Goal: Communication & Community: Answer question/provide support

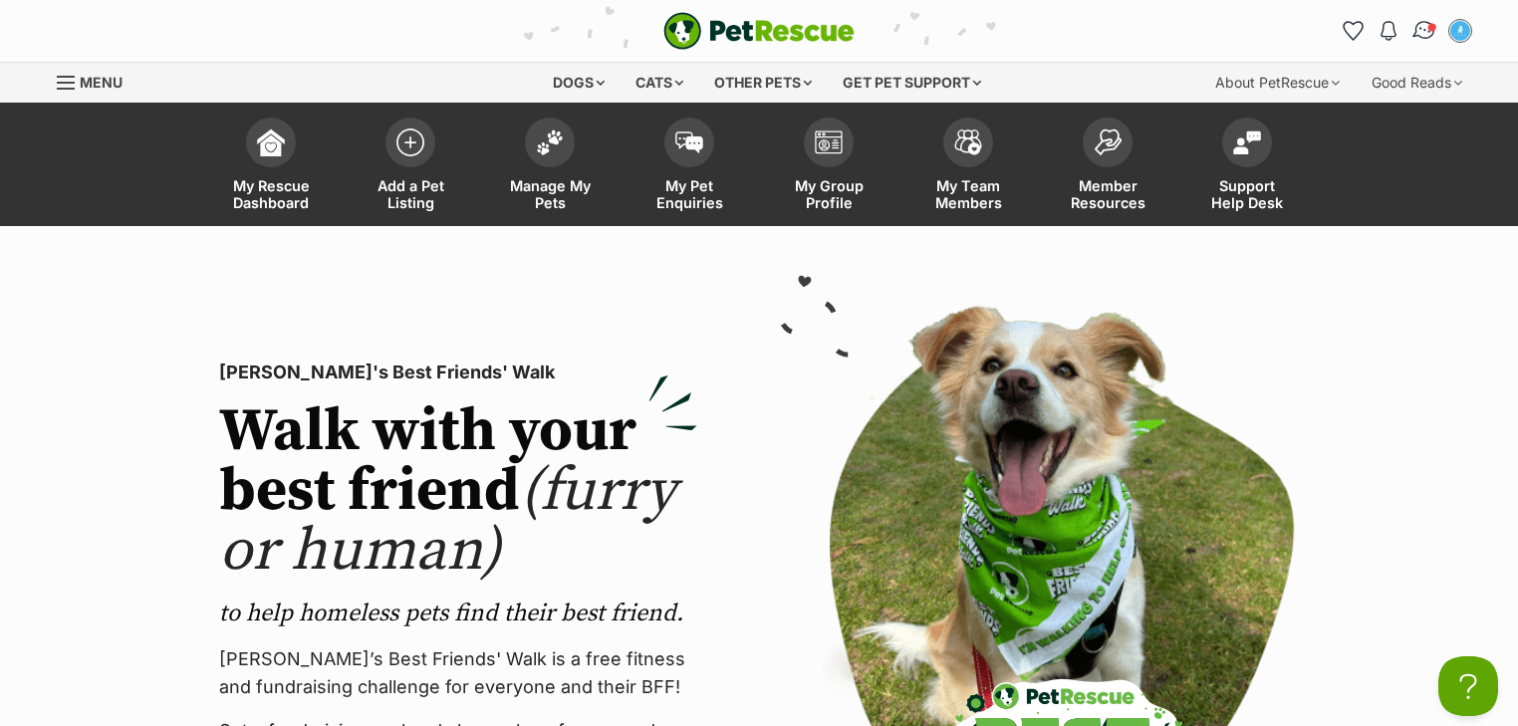
click at [1421, 34] on img "Conversations" at bounding box center [1424, 31] width 27 height 26
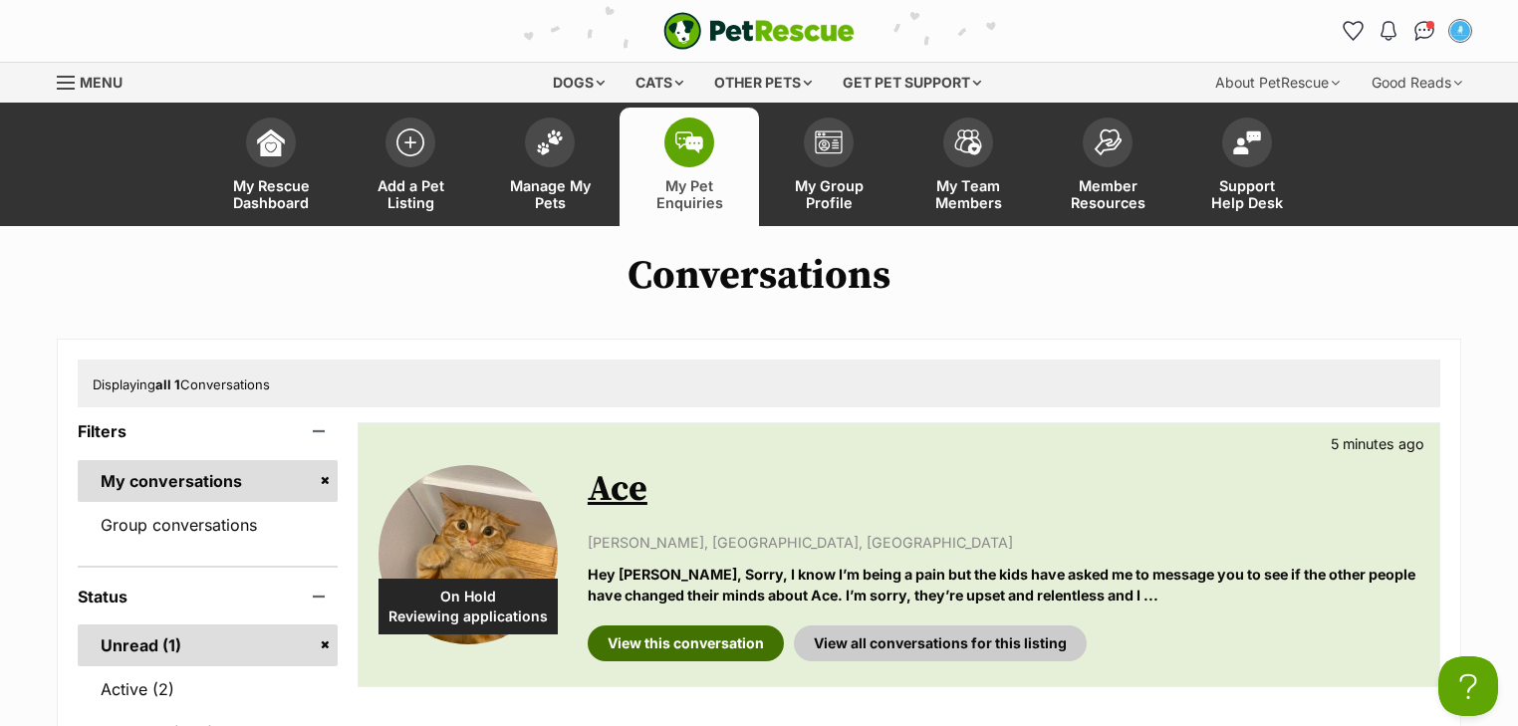
click at [728, 656] on link "View this conversation" at bounding box center [686, 644] width 196 height 36
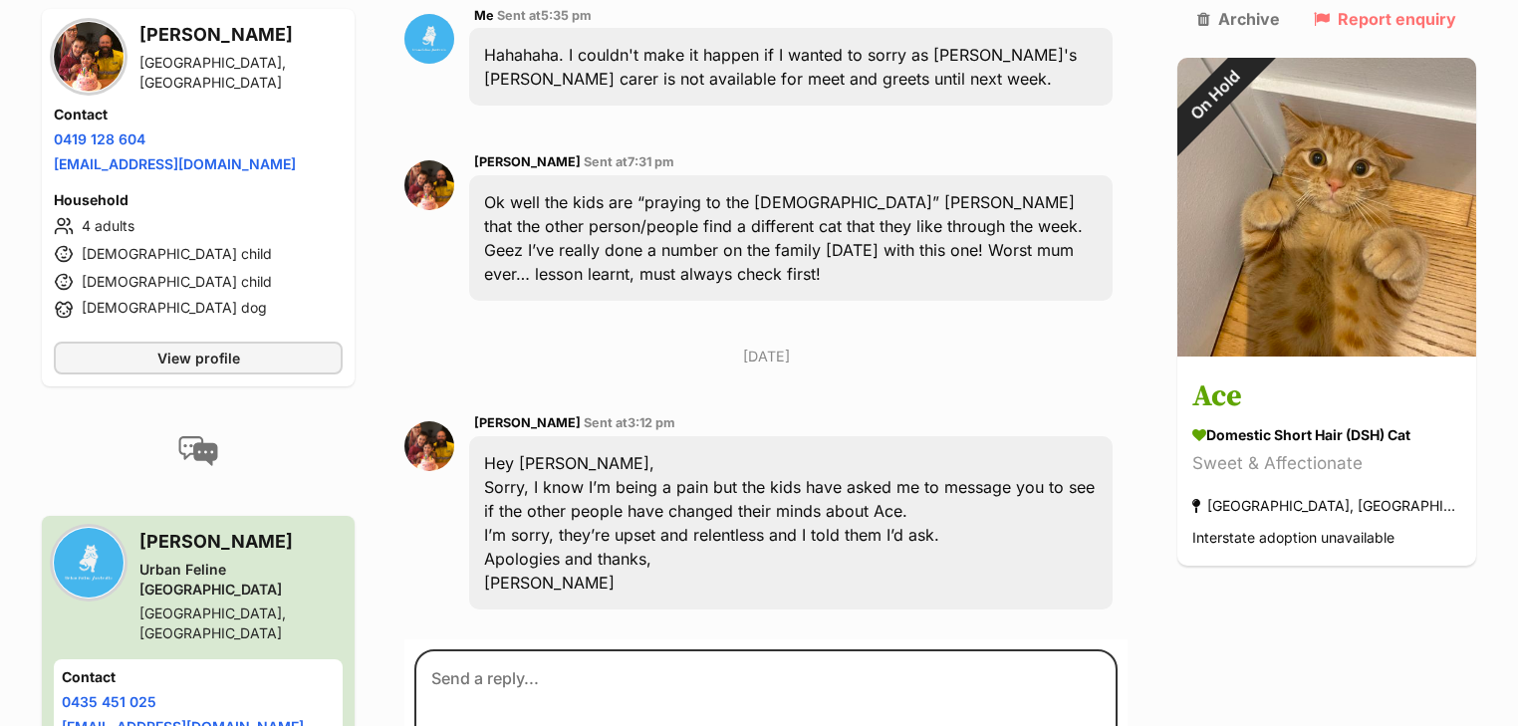
scroll to position [2378, 0]
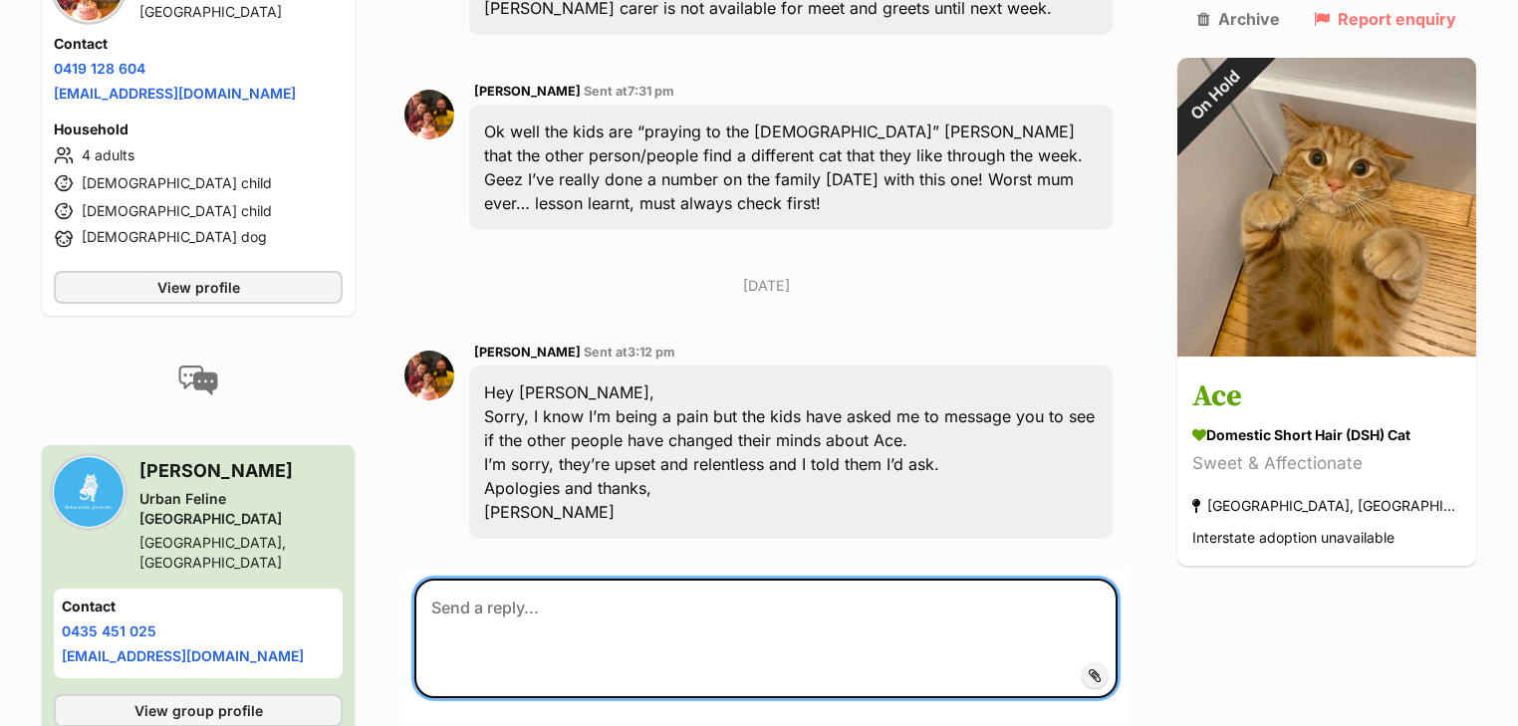
click at [589, 610] on textarea at bounding box center [765, 639] width 703 height 120
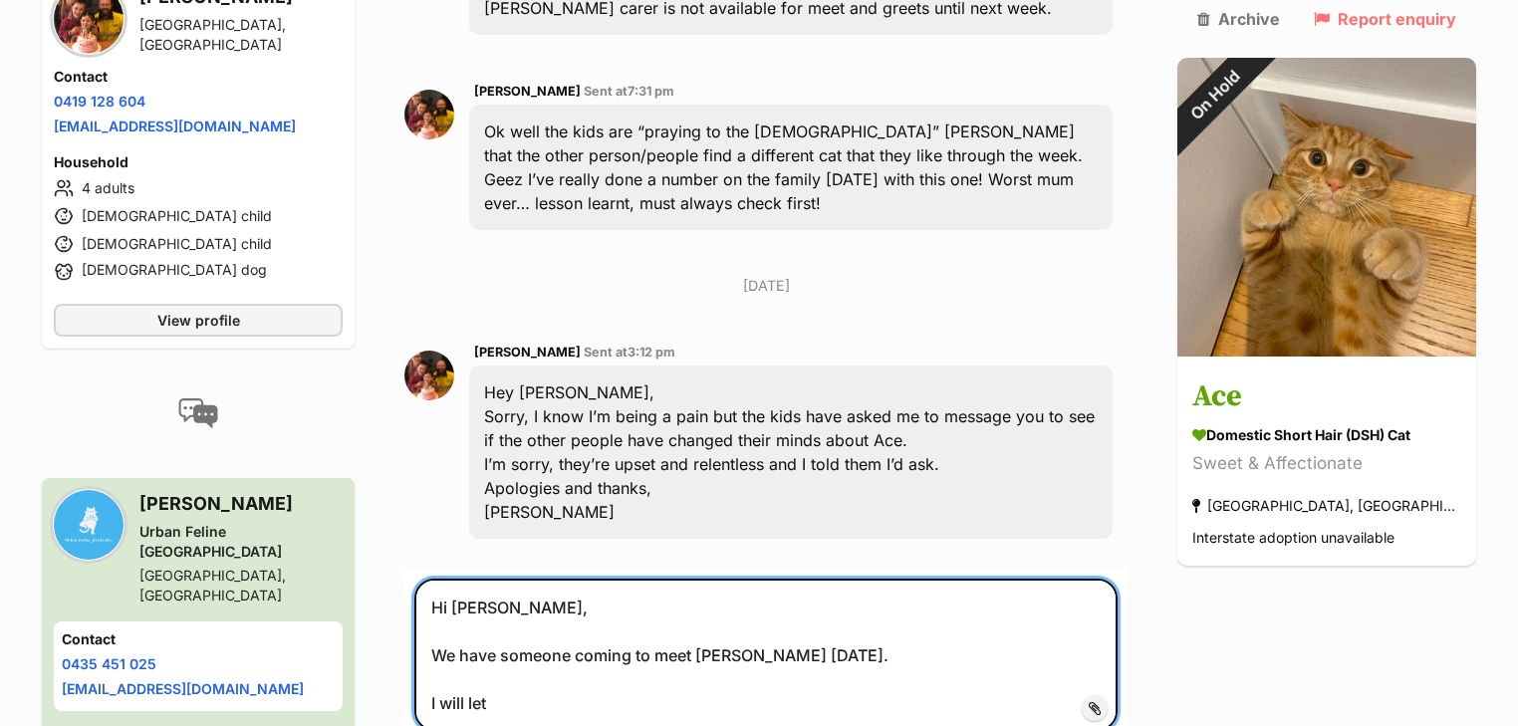
click at [896, 586] on textarea "Hi Terri, We have someone coming to meet Ace on Wednesday. I will let" at bounding box center [765, 655] width 703 height 152
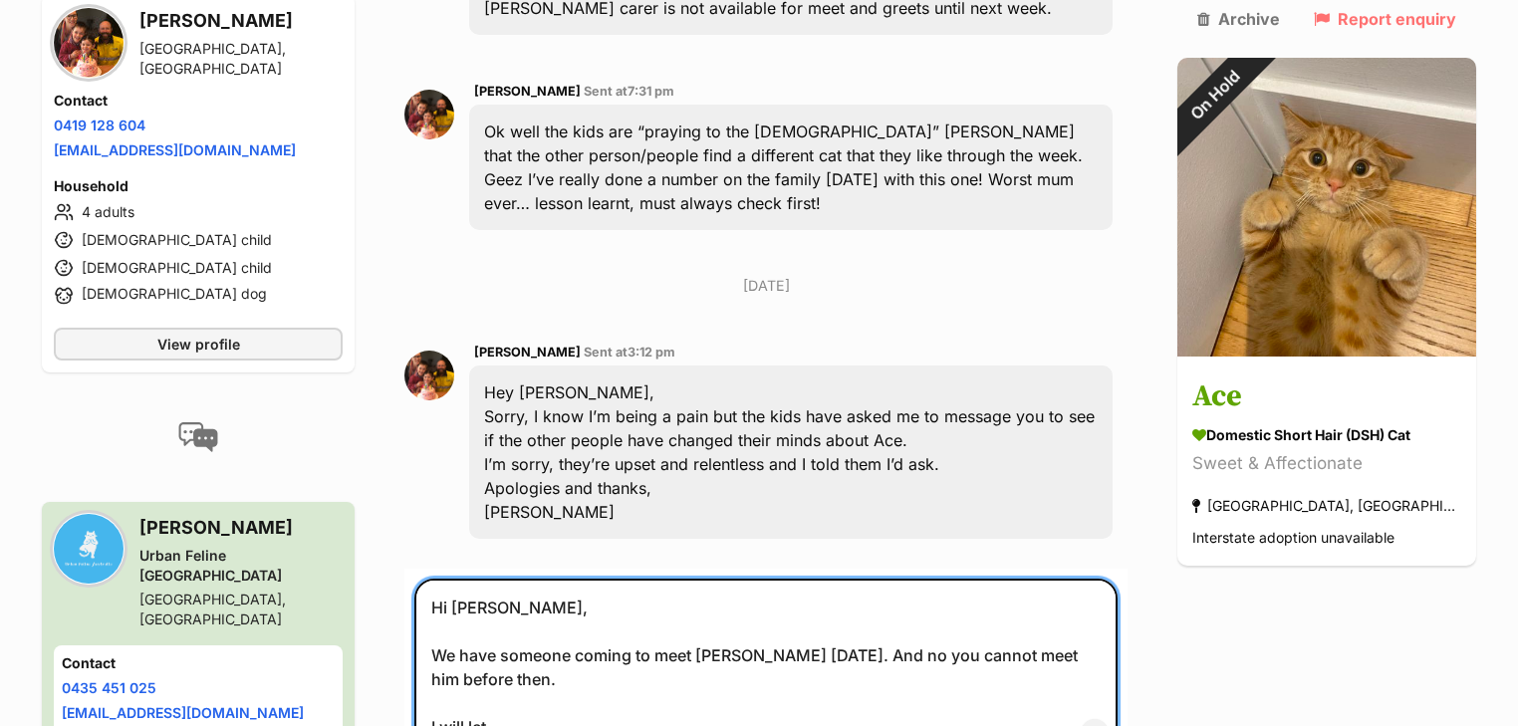
click at [616, 641] on textarea "Hi Terri, We have someone coming to meet Ace on Wednesday. And no you cannot me…" at bounding box center [765, 667] width 703 height 176
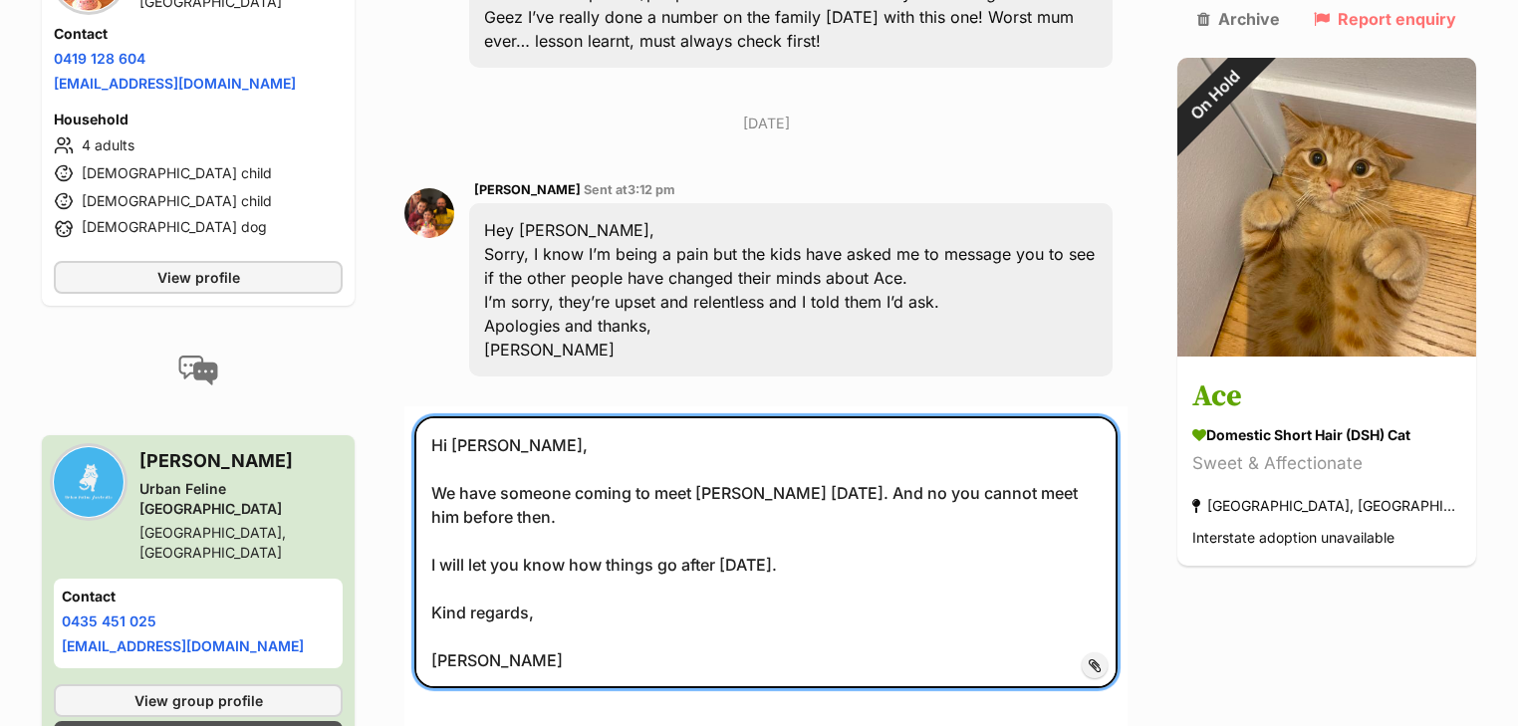
scroll to position [2884, 0]
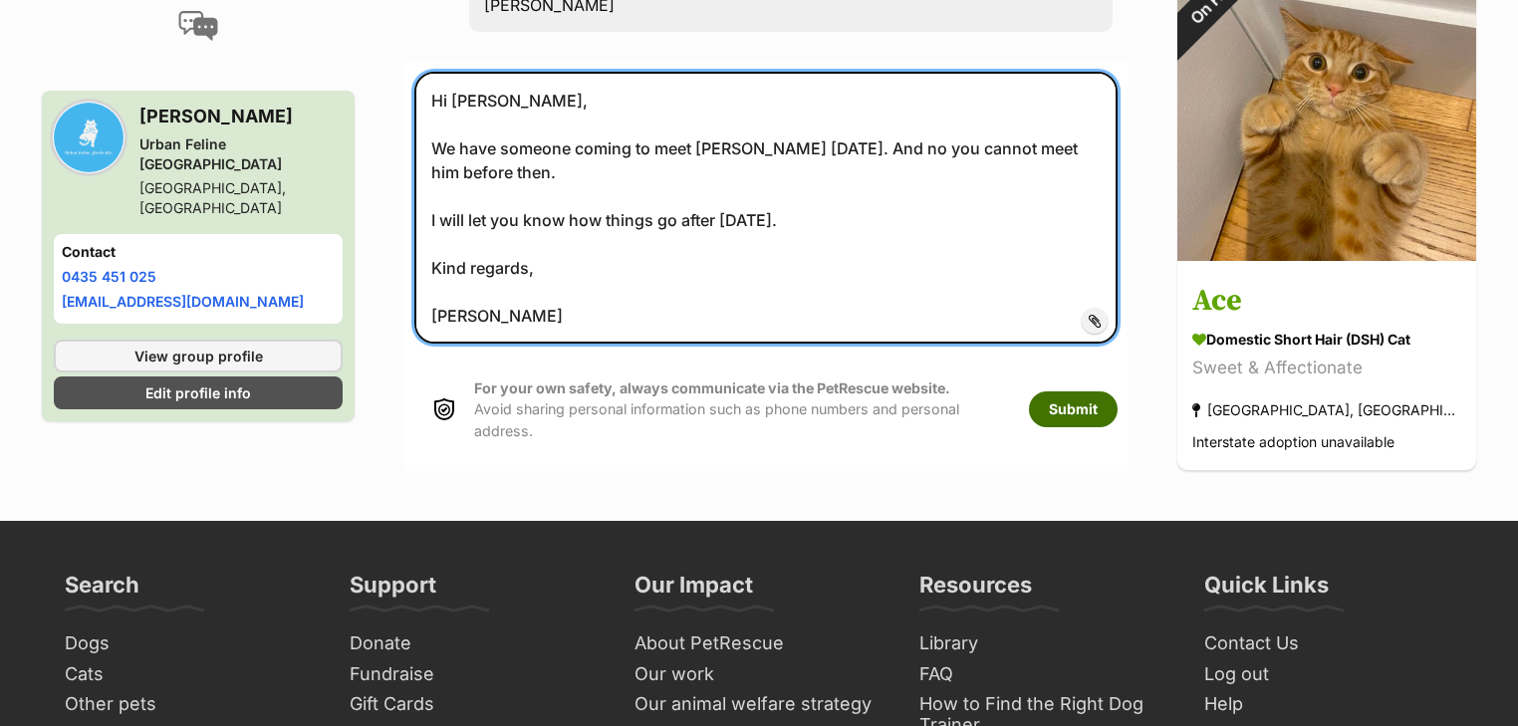
type textarea "Hi Terri, We have someone coming to meet Ace on Wednesday. And no you cannot me…"
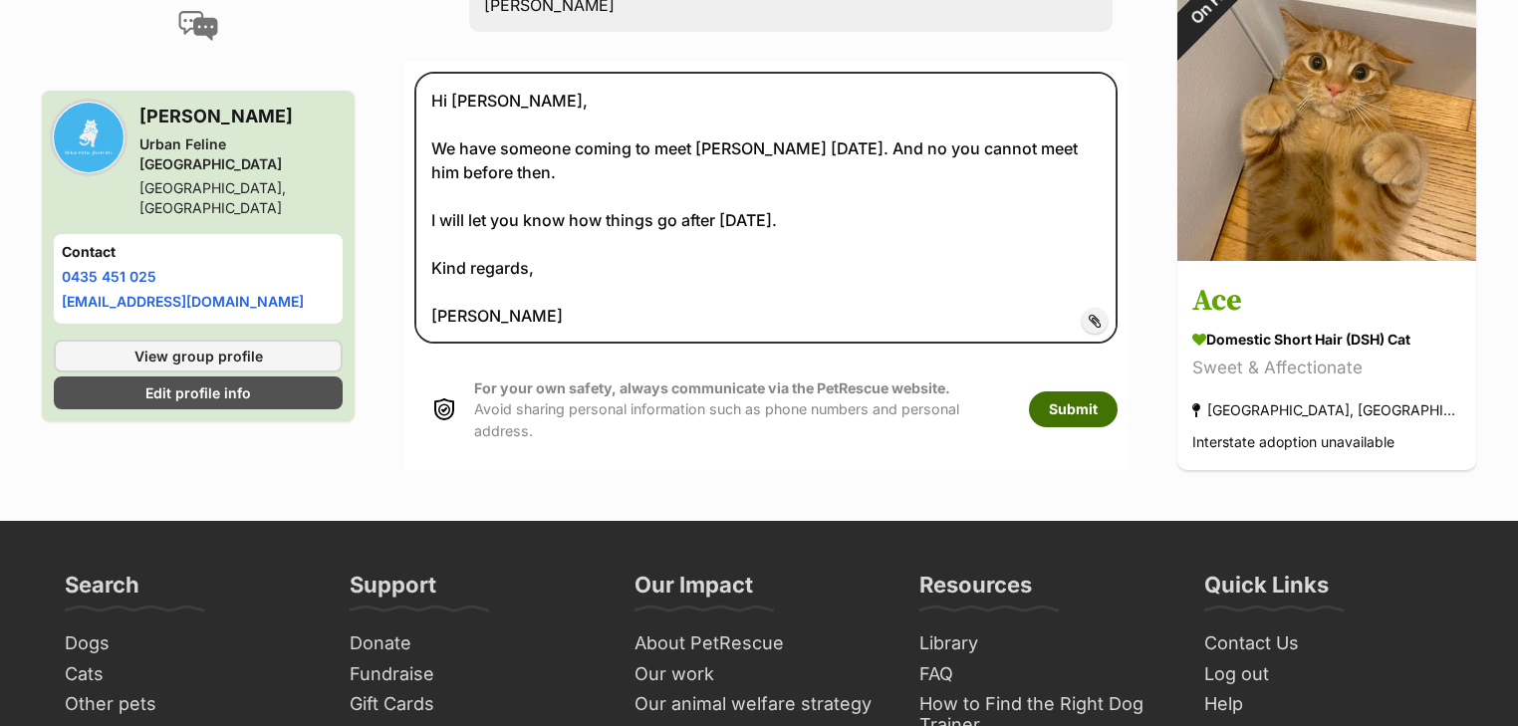
click at [1118, 391] on button "Submit" at bounding box center [1073, 409] width 89 height 36
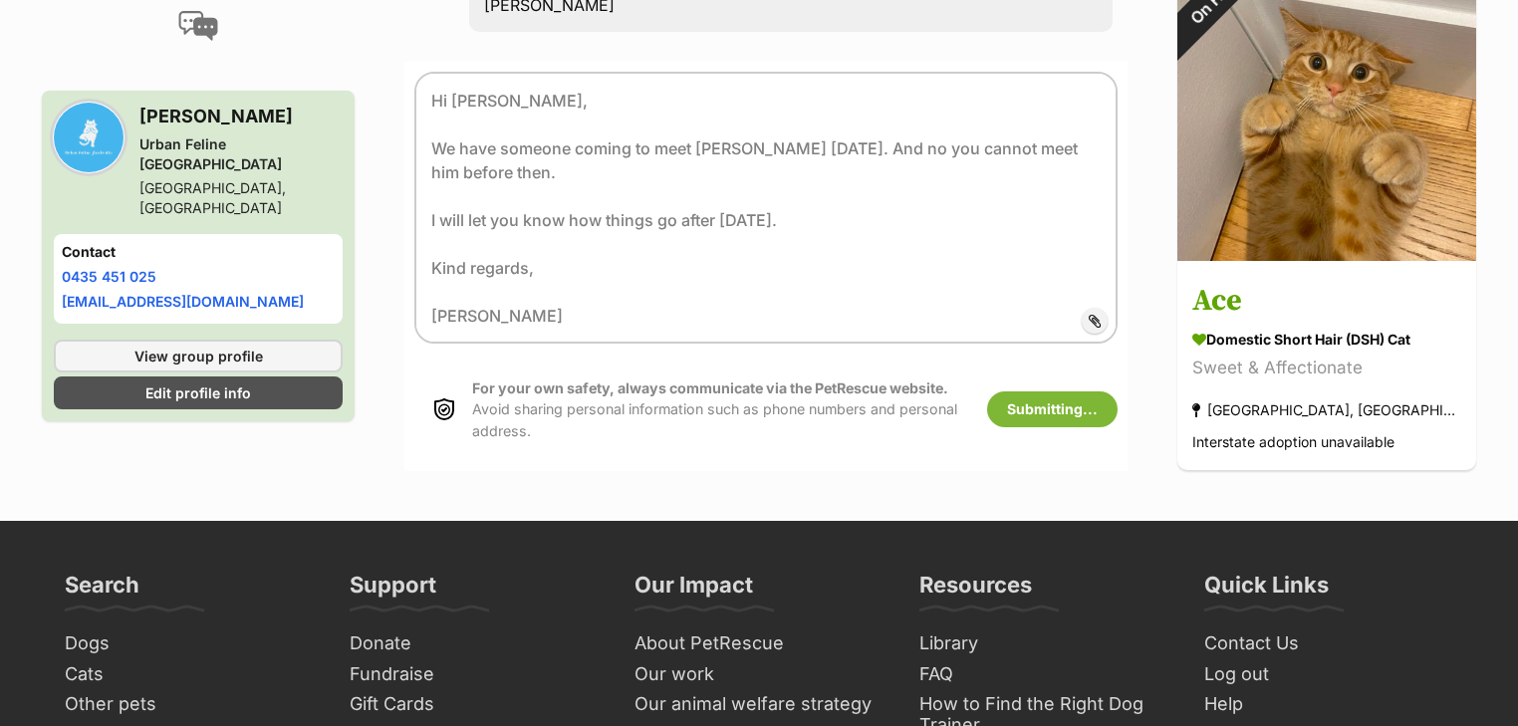
scroll to position [2406, 0]
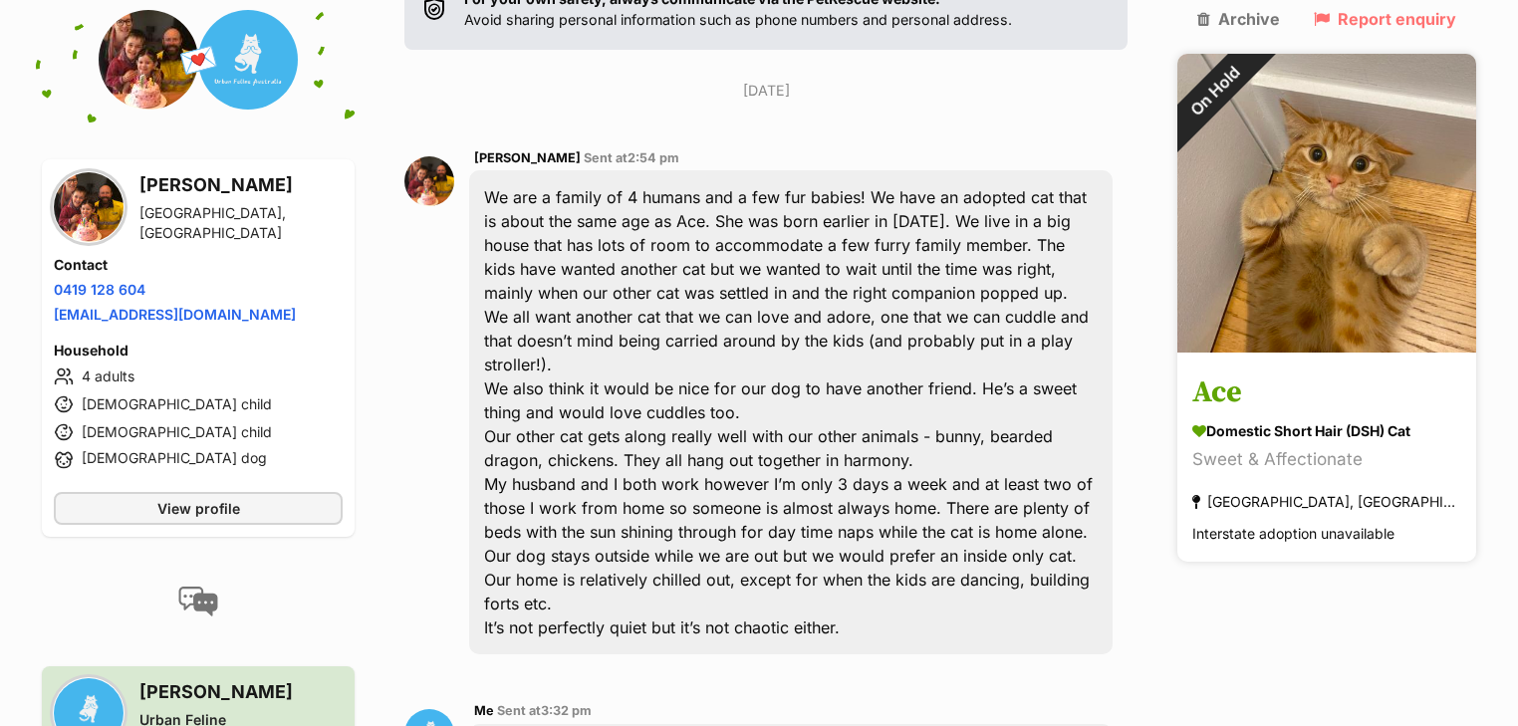
scroll to position [255, 0]
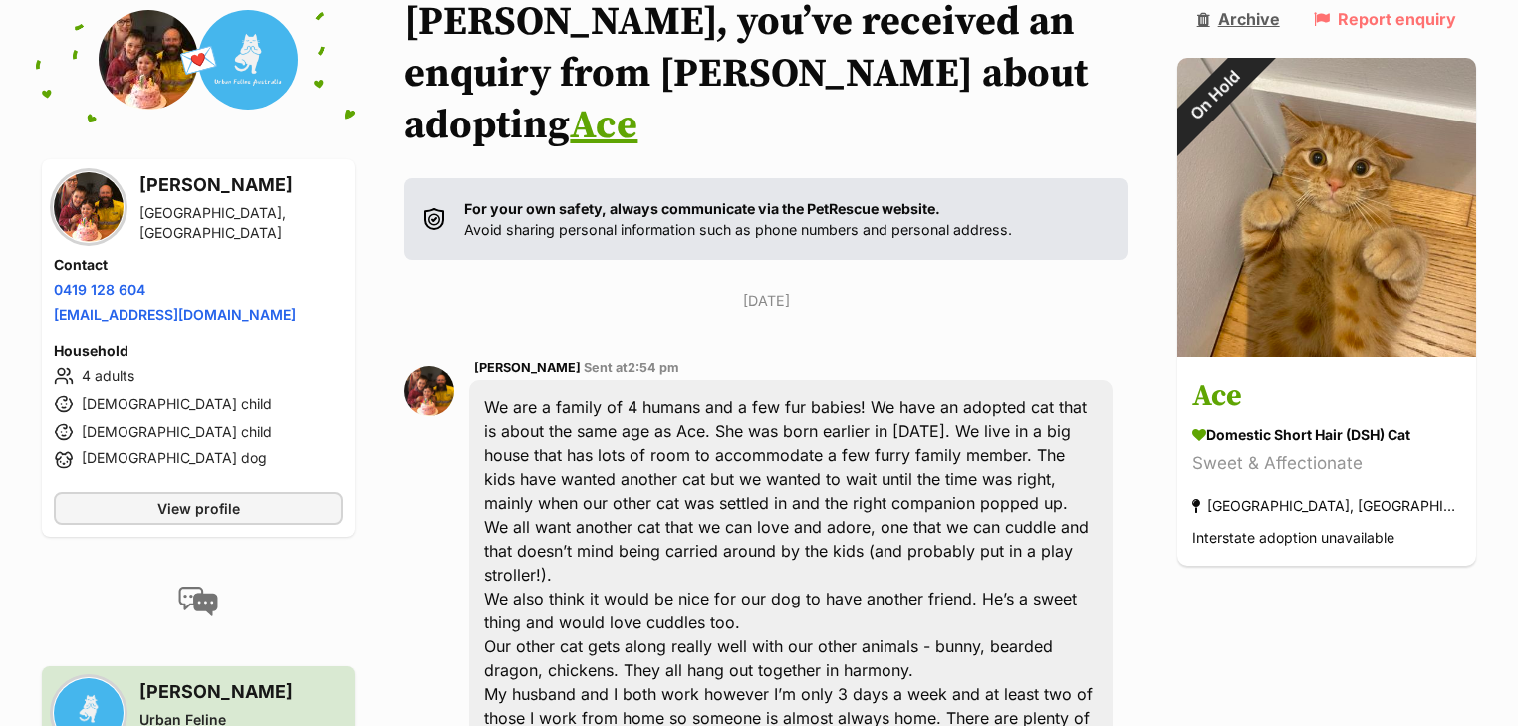
click at [1259, 18] on link "Archive" at bounding box center [1238, 19] width 83 height 18
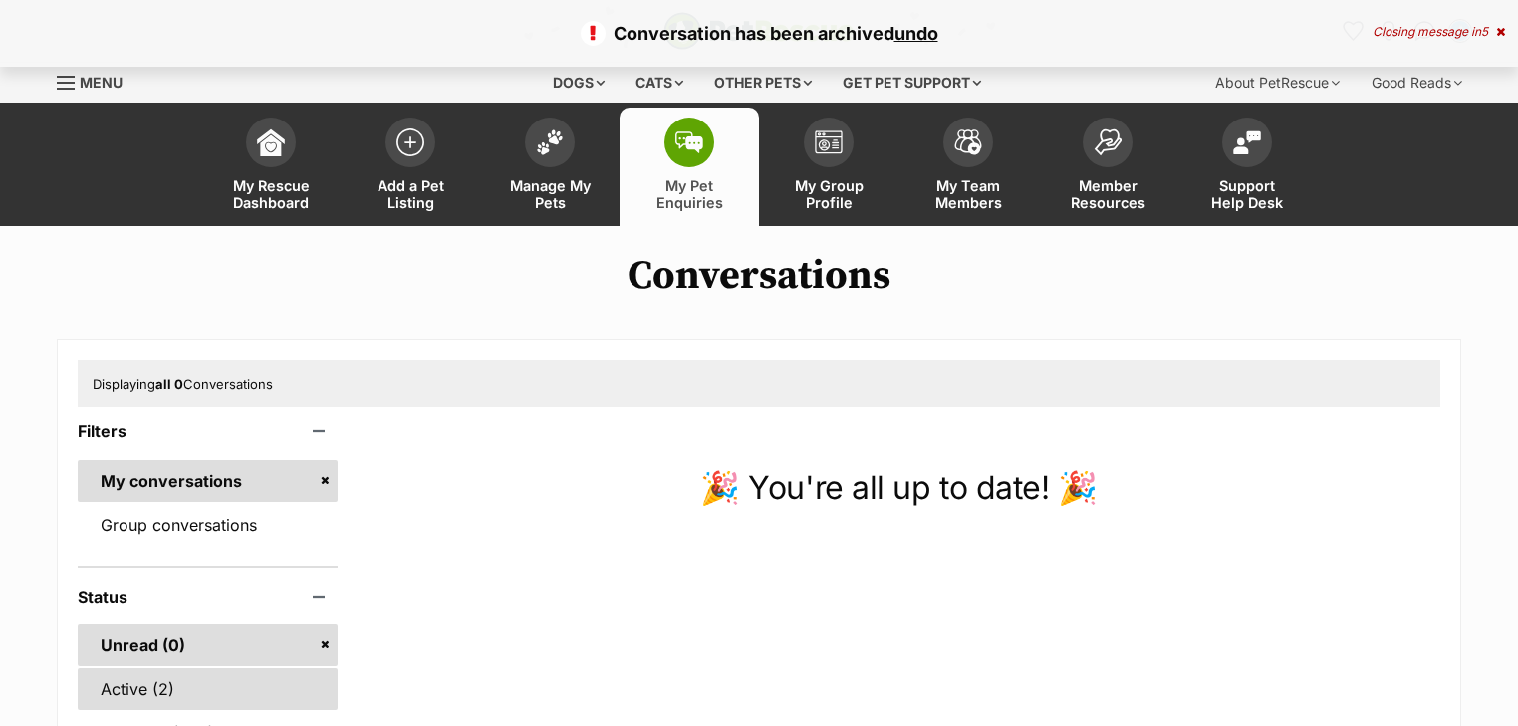
click at [176, 692] on link "Active (2)" at bounding box center [208, 689] width 260 height 42
